Goal: Entertainment & Leisure: Consume media (video, audio)

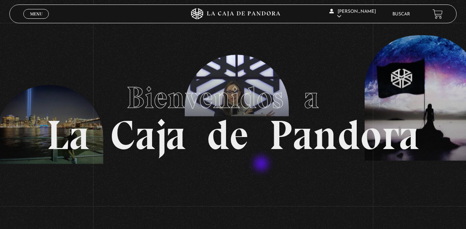
click at [262, 164] on section "Bienvenidos a La Caja de Pandora" at bounding box center [233, 114] width 466 height 229
click at [30, 14] on span "Menu" at bounding box center [36, 14] width 12 height 5
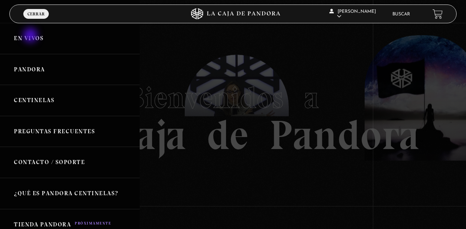
click at [31, 36] on link "En vivos" at bounding box center [70, 38] width 140 height 31
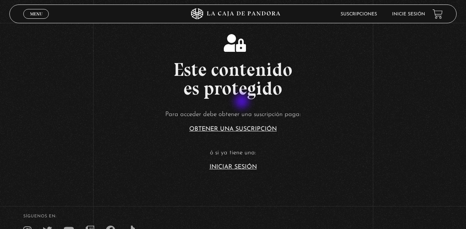
scroll to position [110, 0]
click at [240, 170] on link "Iniciar Sesión" at bounding box center [232, 167] width 47 height 6
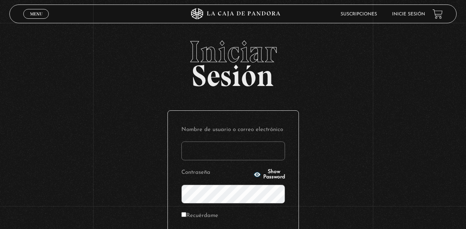
type input "jeca_91-02@hotmail.com"
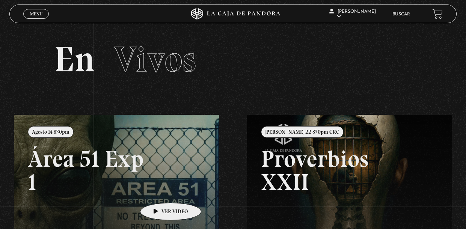
click at [159, 191] on link at bounding box center [247, 229] width 466 height 229
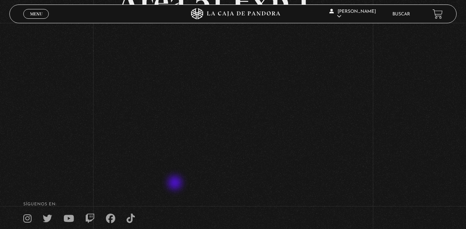
scroll to position [78, 0]
